Goal: Task Accomplishment & Management: Complete application form

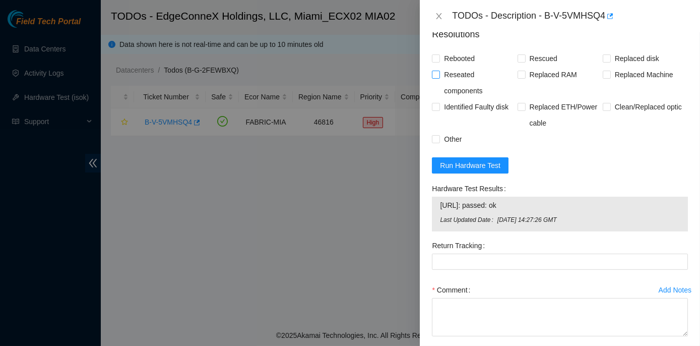
scroll to position [870, 0]
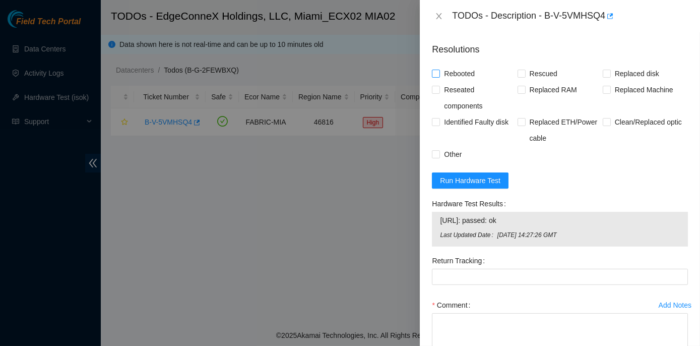
drag, startPoint x: 435, startPoint y: 83, endPoint x: 446, endPoint y: 85, distance: 11.3
click at [435, 77] on input "Rebooted" at bounding box center [435, 73] width 7 height 7
checkbox input "true"
click at [522, 78] on span at bounding box center [522, 74] width 8 height 8
click at [520, 77] on input "Rescued" at bounding box center [521, 73] width 7 height 7
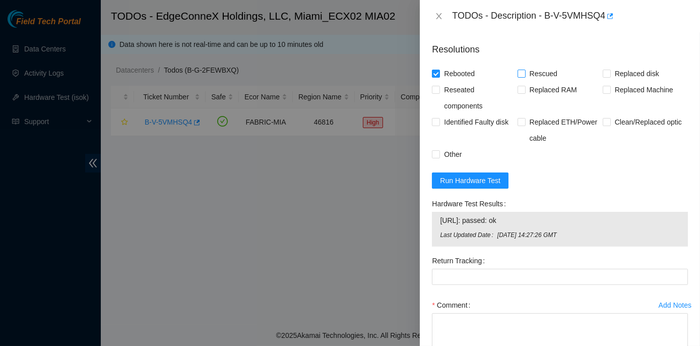
checkbox input "true"
click at [603, 77] on input "Replaced disk" at bounding box center [606, 73] width 7 height 7
checkbox input "true"
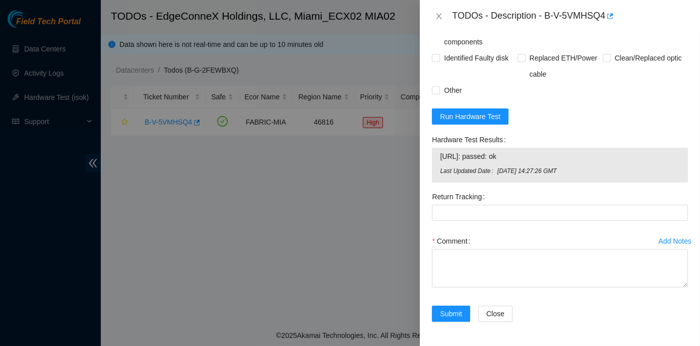
scroll to position [943, 0]
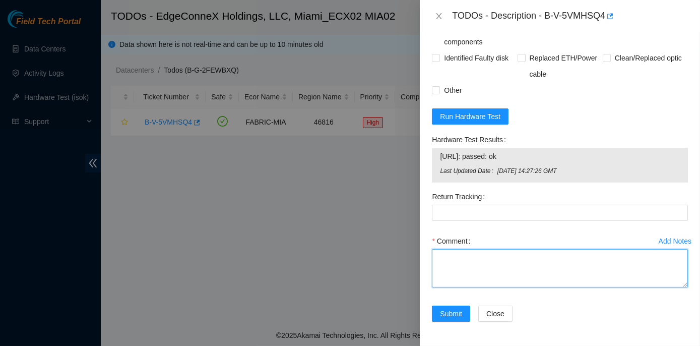
click at [454, 256] on textarea "Comment" at bounding box center [560, 268] width 256 height 38
paste textarea "Rack No: ECX2.800.21.03 Machine No: 01 IP : [TECHNICAL_ID] Serial No: MX-2303-0…"
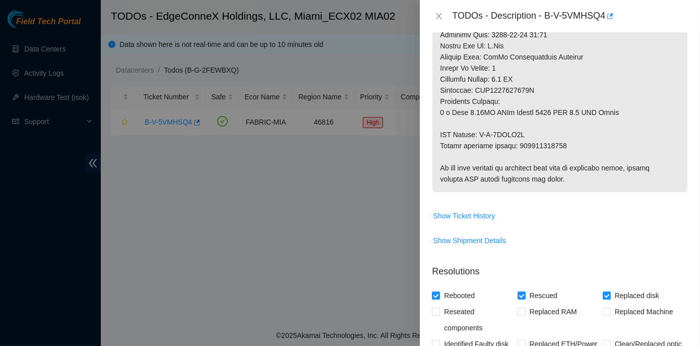
scroll to position [623, 0]
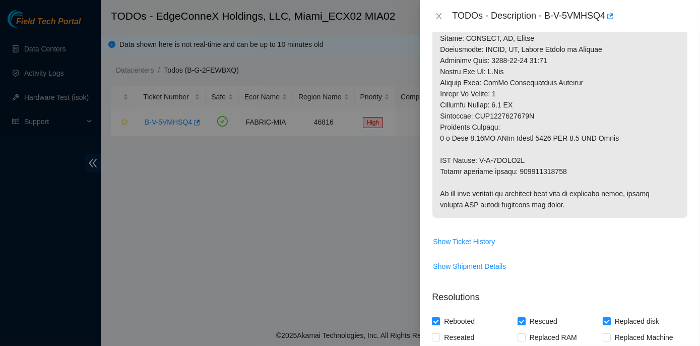
type textarea "Rack No: ECX2.800.21.03 Machine No: 01 IP : [TECHNICAL_ID] Serial No: MX-2303-0…"
drag, startPoint x: 517, startPoint y: 181, endPoint x: 563, endPoint y: 181, distance: 46.4
copy p "884483998598"
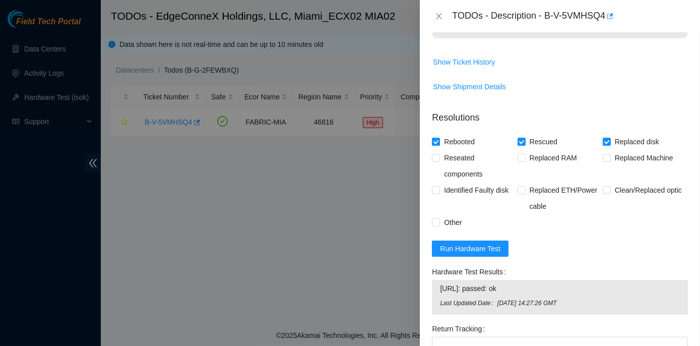
scroll to position [943, 0]
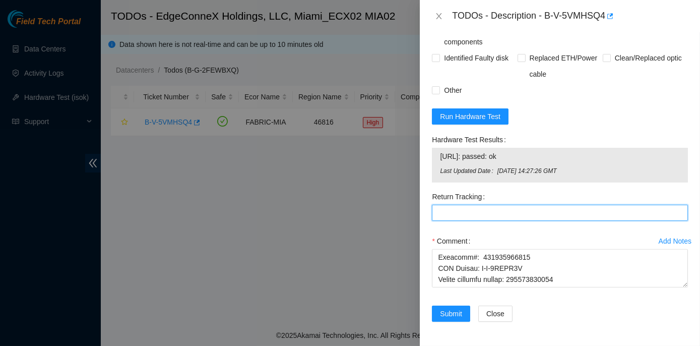
click at [442, 215] on Tracking "Return Tracking" at bounding box center [560, 213] width 256 height 16
paste Tracking "884483998598"
type Tracking "884483998598"
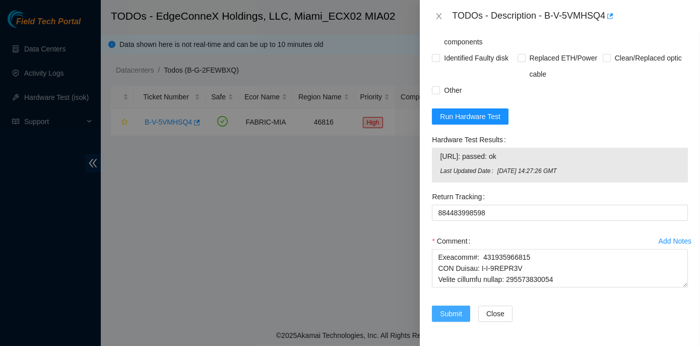
click at [447, 312] on span "Submit" at bounding box center [451, 313] width 22 height 11
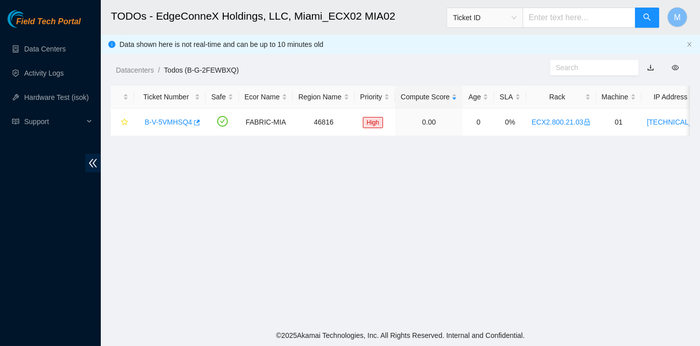
scroll to position [281, 0]
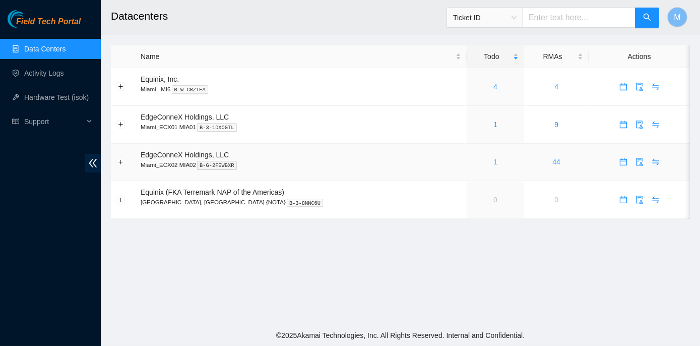
click at [493, 158] on link "1" at bounding box center [495, 162] width 4 height 8
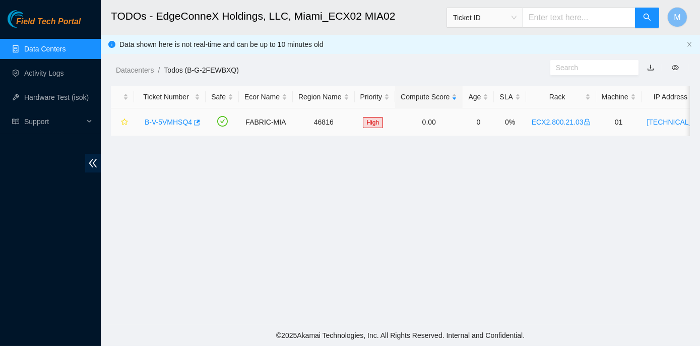
click at [178, 122] on link "B-V-5VMHSQ4" at bounding box center [168, 122] width 47 height 8
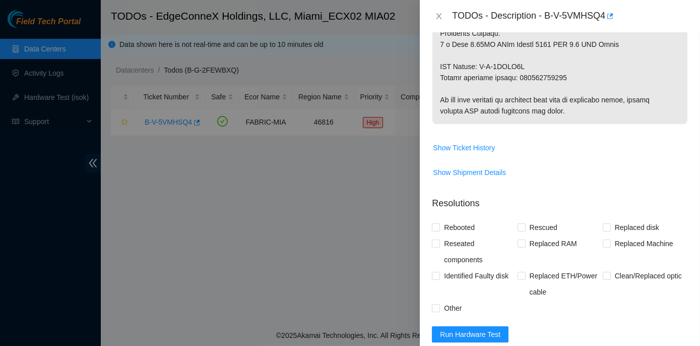
scroll to position [733, 0]
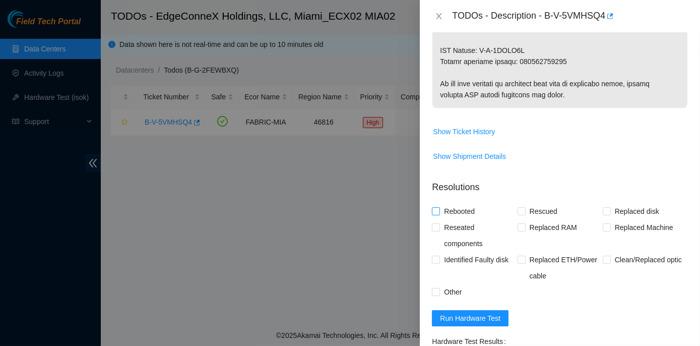
click at [432, 214] on input "Rebooted" at bounding box center [435, 210] width 7 height 7
checkbox input "true"
click at [518, 214] on input "Rescued" at bounding box center [521, 210] width 7 height 7
checkbox input "true"
click at [603, 219] on label "Replaced disk" at bounding box center [633, 211] width 60 height 16
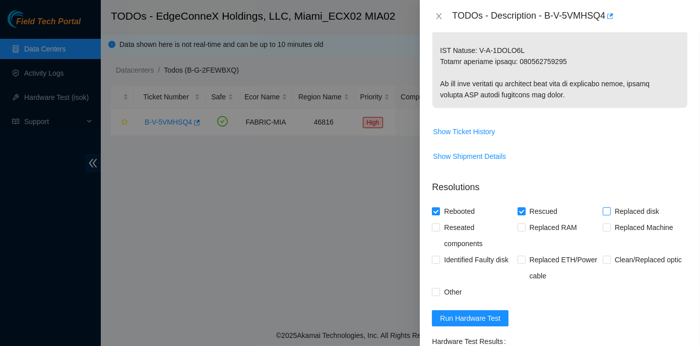
click at [603, 214] on input "Replaced disk" at bounding box center [606, 210] width 7 height 7
checkbox input "true"
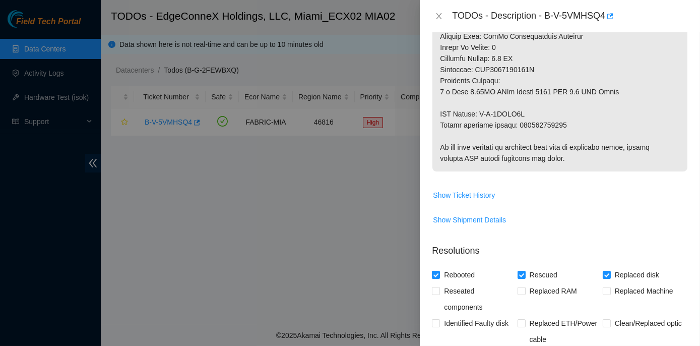
scroll to position [669, 0]
drag, startPoint x: 516, startPoint y: 136, endPoint x: 568, endPoint y: 133, distance: 52.5
copy p "884483998598"
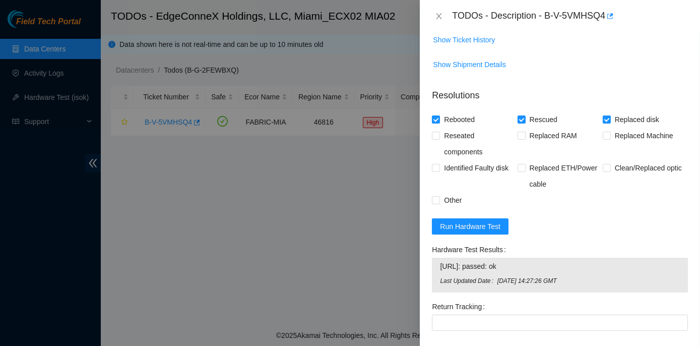
scroll to position [943, 0]
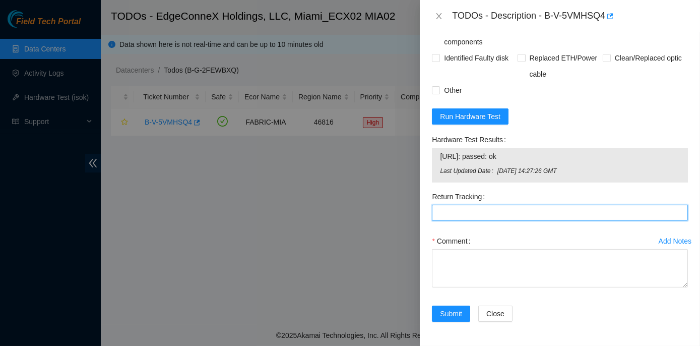
click at [446, 210] on Tracking "Return Tracking" at bounding box center [560, 213] width 256 height 16
paste Tracking "884483998598"
type Tracking "884483998598"
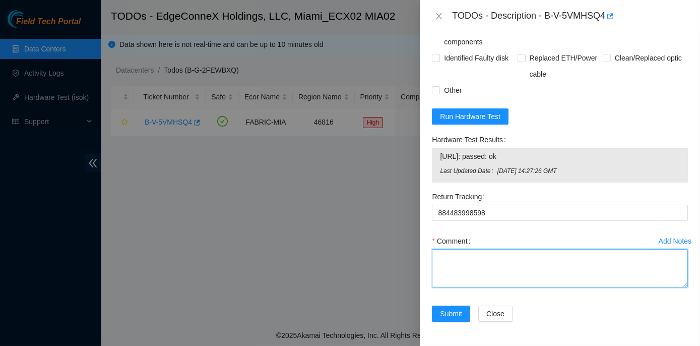
click at [454, 256] on textarea "Comment" at bounding box center [560, 268] width 256 height 38
paste textarea "Rack No: ECX2.800.21.03 Machine No: 01 IP : [TECHNICAL_ID] Serial No: MX-2303-0…"
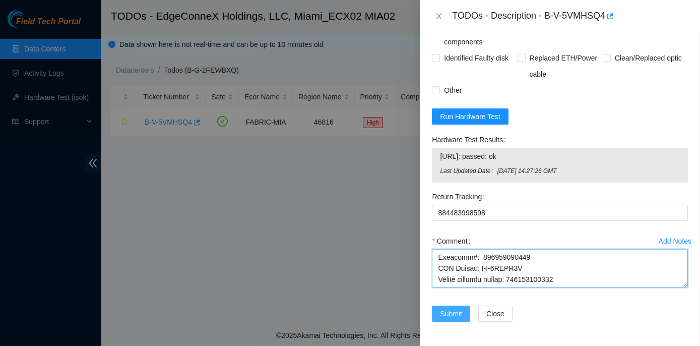
type textarea "Rack No: ECX2.800.21.03 Machine No: 01 IP : [TECHNICAL_ID] Serial No: MX-2303-0…"
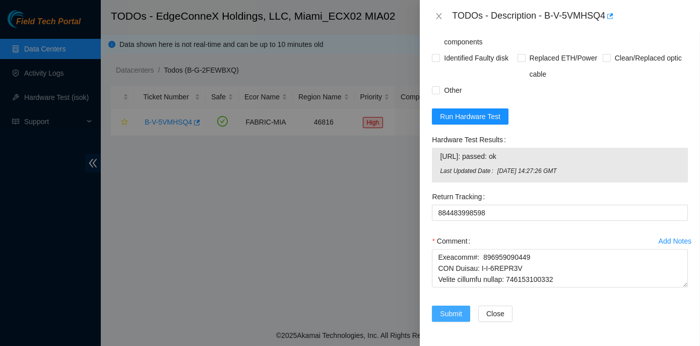
click at [446, 314] on span "Submit" at bounding box center [451, 313] width 22 height 11
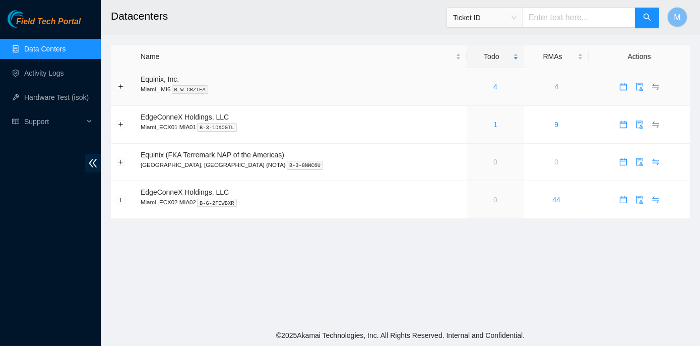
click at [472, 89] on div "4" at bounding box center [495, 86] width 47 height 11
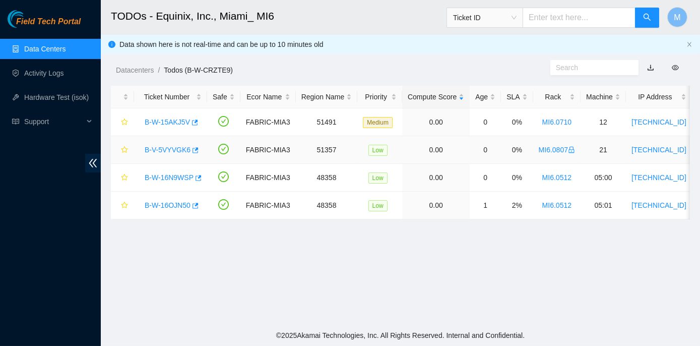
click at [174, 150] on link "B-V-5VYVGK6" at bounding box center [168, 150] width 46 height 8
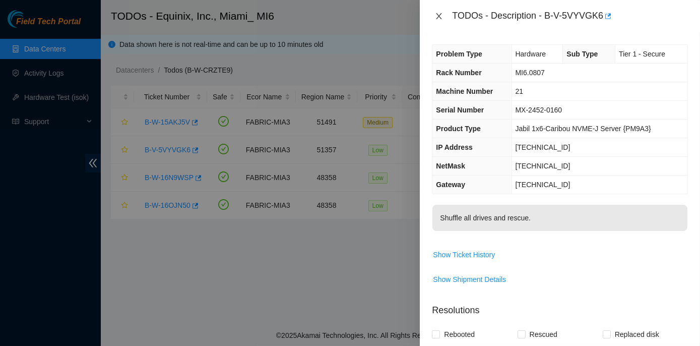
click at [437, 11] on div "TODOs - Description - B-V-5VYVGK6" at bounding box center [560, 16] width 256 height 16
click at [438, 15] on icon "close" at bounding box center [439, 16] width 6 height 6
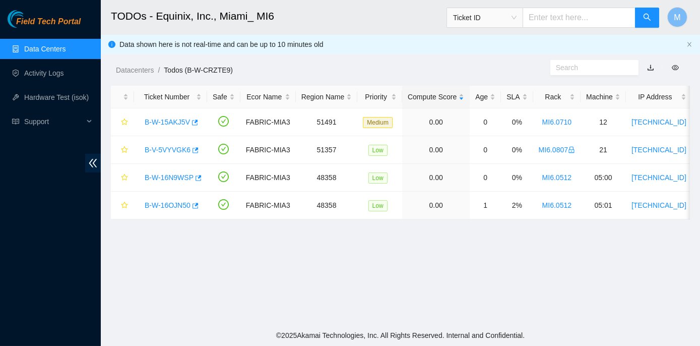
click at [31, 45] on link "Data Centers" at bounding box center [44, 49] width 41 height 8
